Goal: Task Accomplishment & Management: Manage account settings

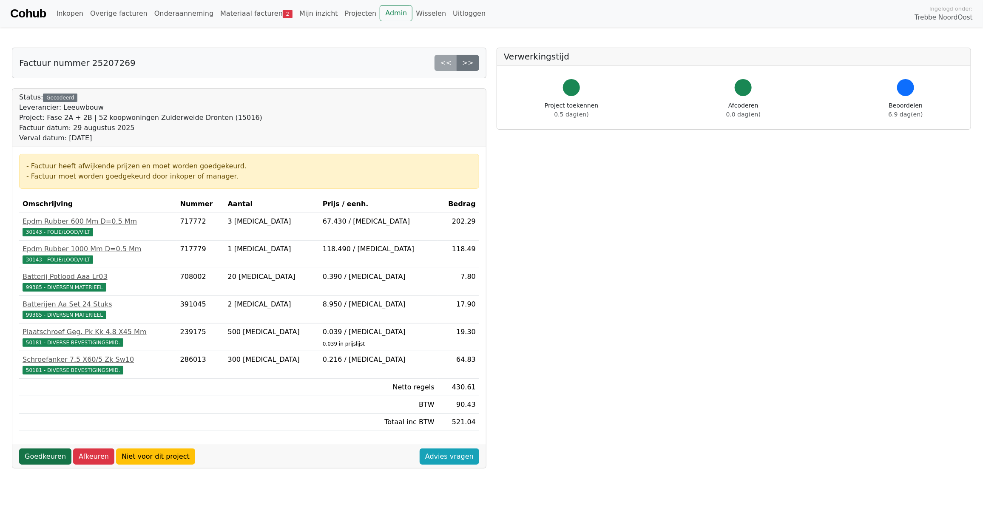
click at [31, 406] on link "Goedkeuren" at bounding box center [45, 457] width 52 height 16
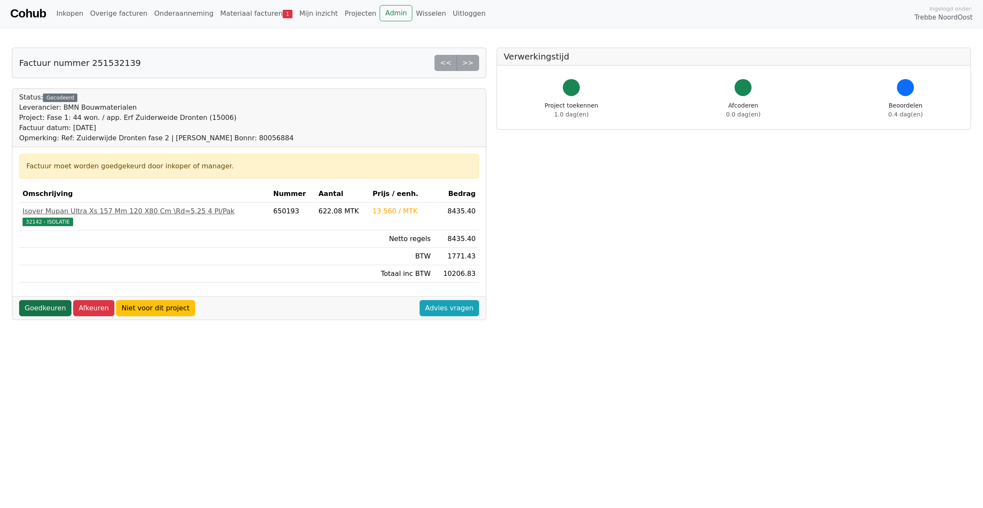
click at [46, 311] on link "Goedkeuren" at bounding box center [45, 308] width 52 height 16
